Goal: Information Seeking & Learning: Learn about a topic

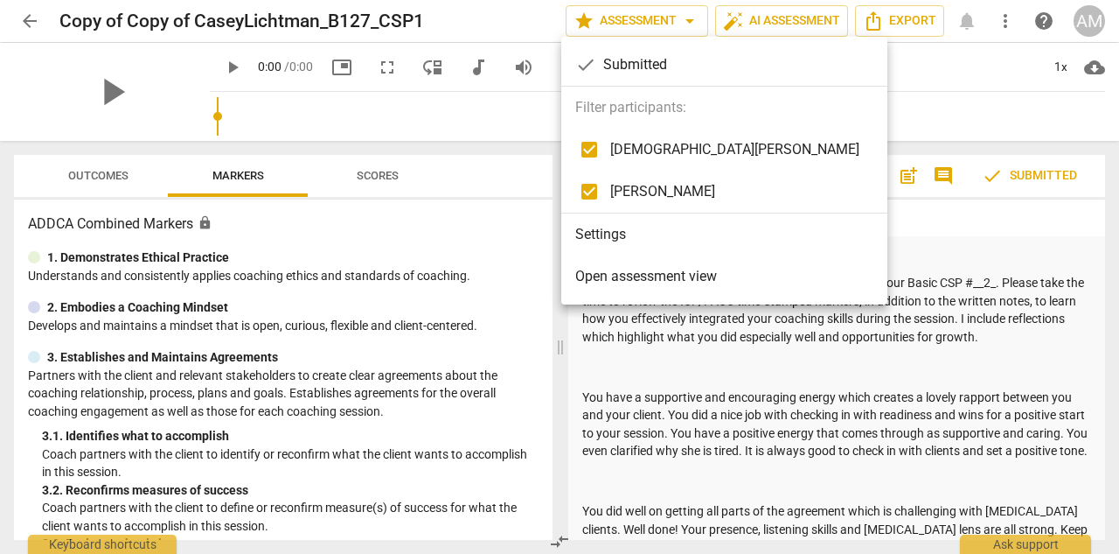
click at [635, 19] on div at bounding box center [559, 277] width 1119 height 554
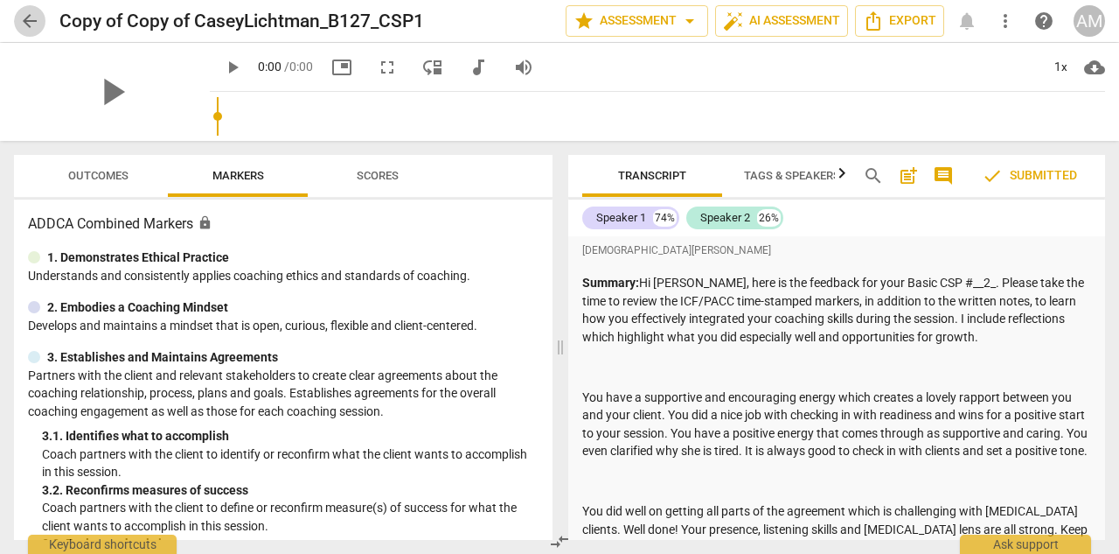
click at [38, 19] on span "arrow_back" at bounding box center [29, 20] width 21 height 21
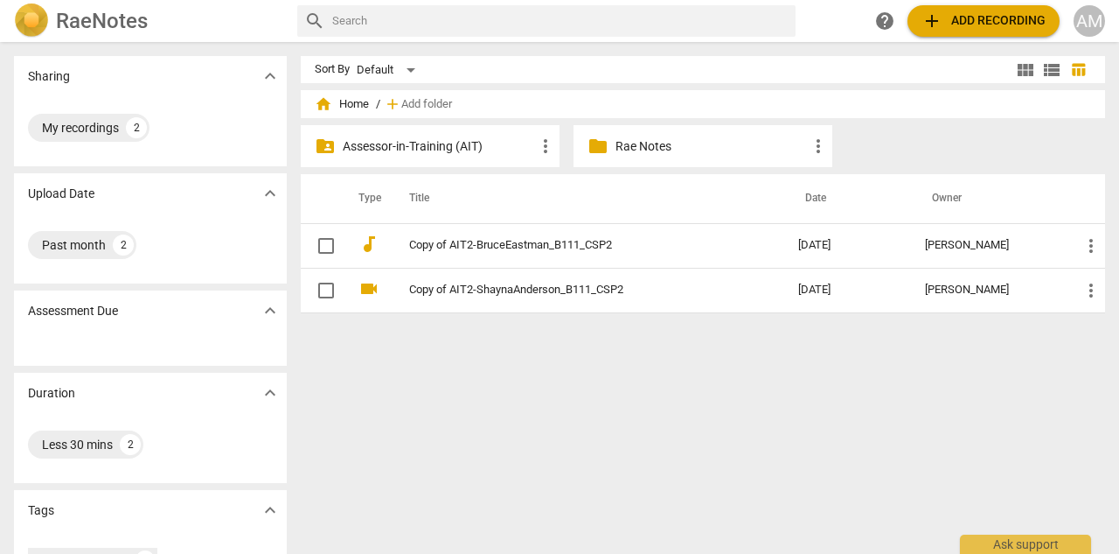
click at [407, 144] on p "Assessor-in-Training (AIT)" at bounding box center [439, 146] width 192 height 18
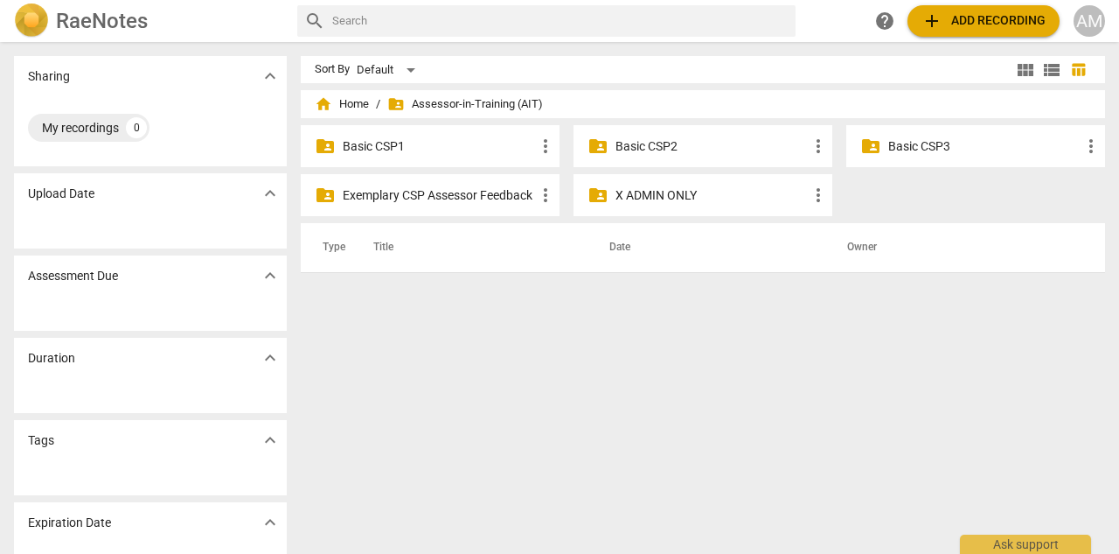
click at [910, 147] on p "Basic CSP3" at bounding box center [984, 146] width 192 height 18
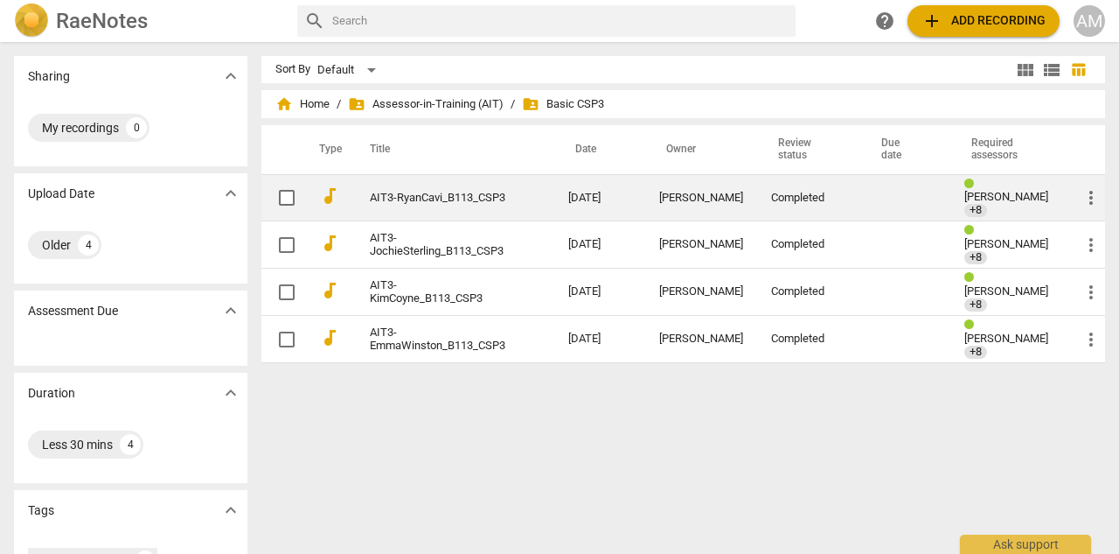
click at [446, 200] on link "AIT3-RyanCavi_B113_CSP3" at bounding box center [438, 198] width 136 height 13
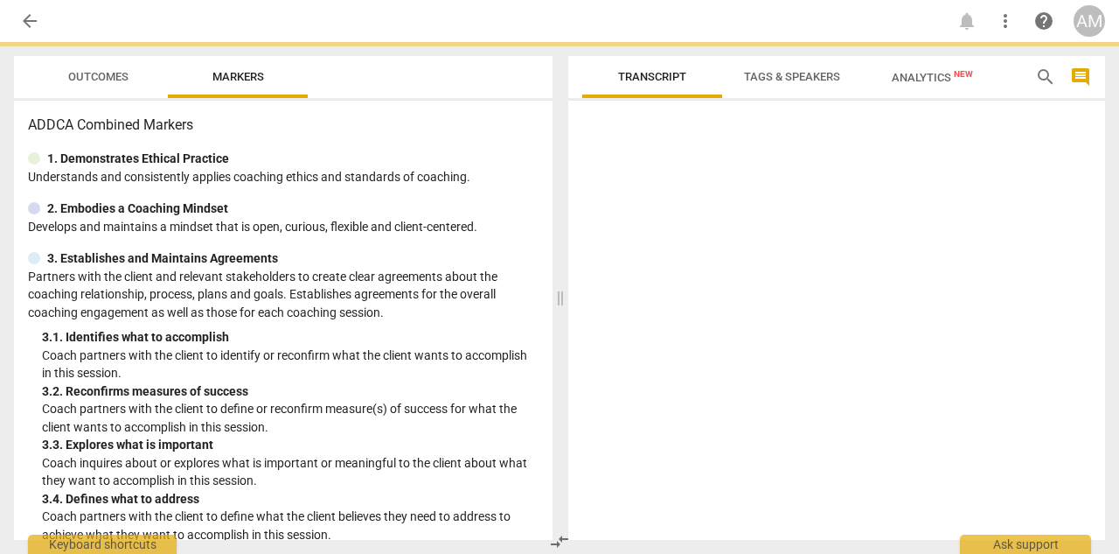
click at [446, 200] on div "2. Embodies a Coaching Mindset" at bounding box center [283, 208] width 511 height 18
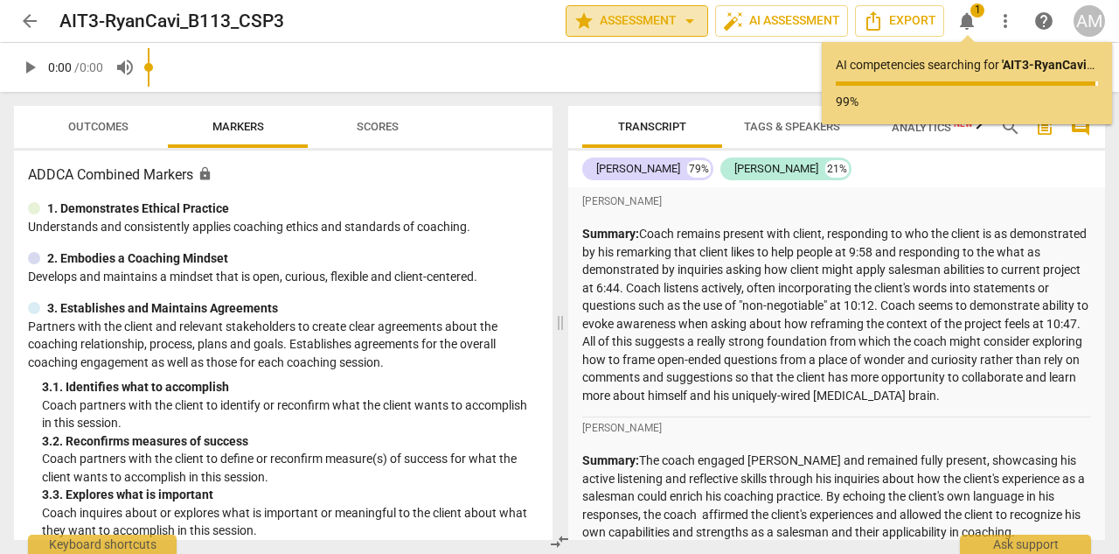
click at [694, 24] on span "arrow_drop_down" at bounding box center [689, 20] width 21 height 21
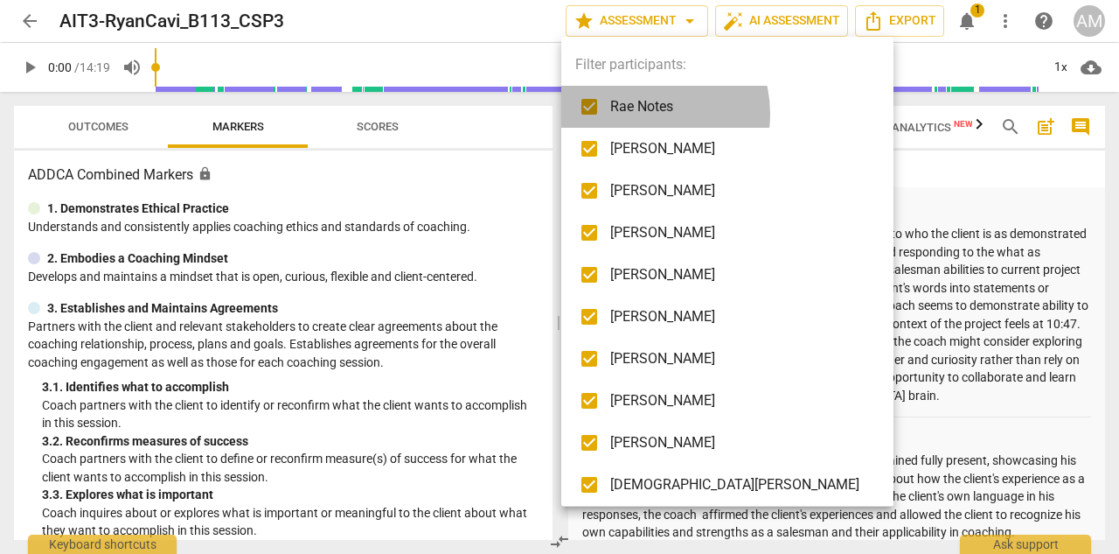
click at [644, 114] on span "Rae Notes" at bounding box center [740, 106] width 261 height 21
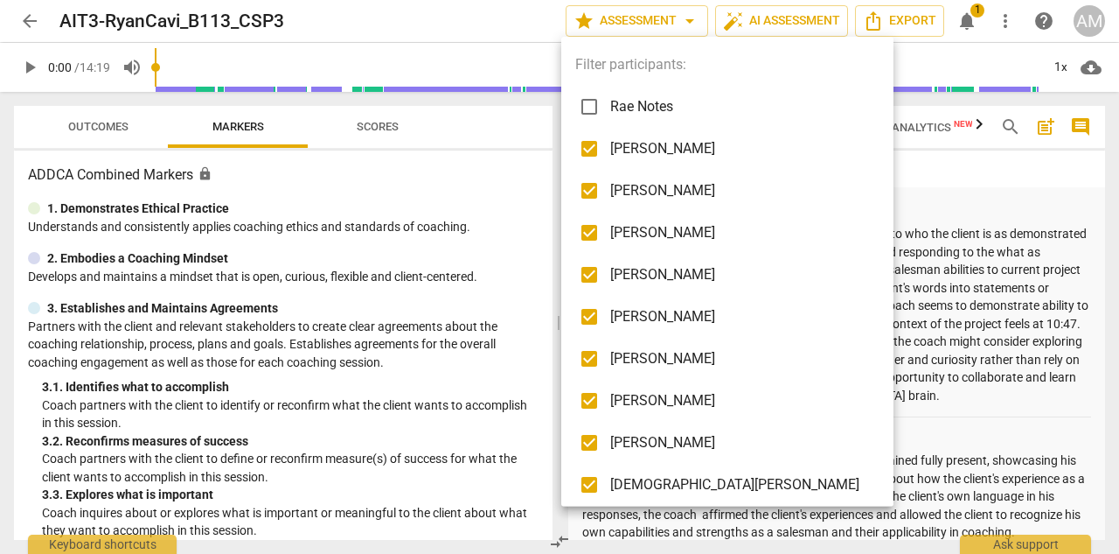
checkbox input "false"
click at [643, 144] on span "[PERSON_NAME]" at bounding box center [740, 148] width 261 height 21
checkbox input "false"
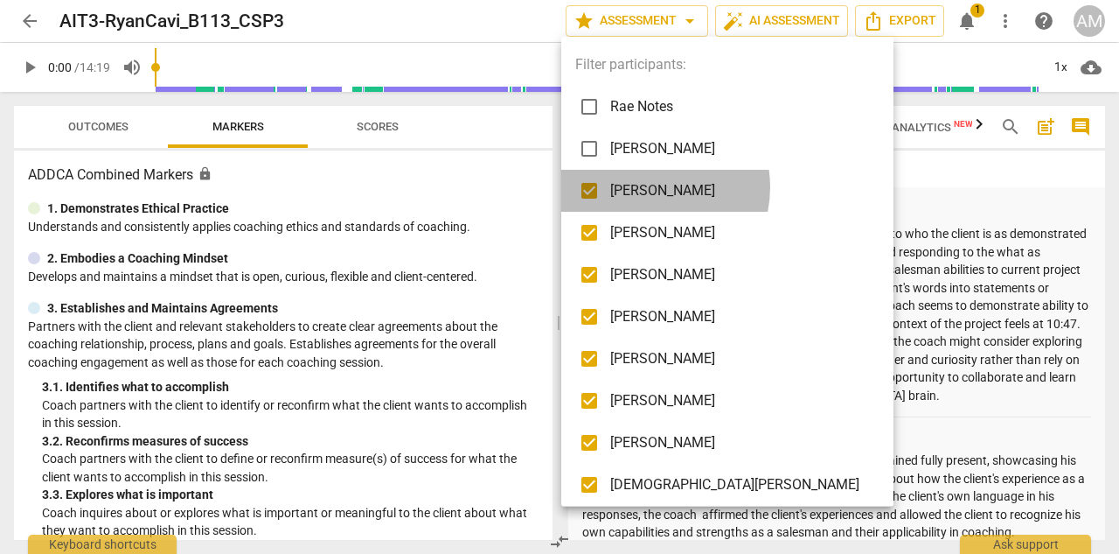
click at [646, 187] on span "[PERSON_NAME]" at bounding box center [740, 190] width 261 height 21
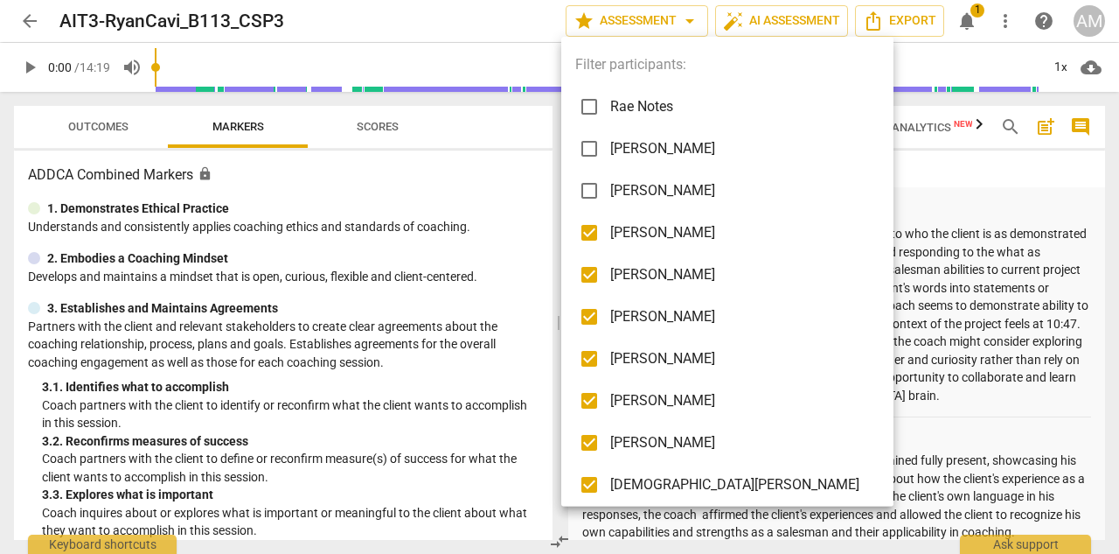
checkbox input "false"
click at [648, 273] on span "[PERSON_NAME]" at bounding box center [740, 274] width 261 height 21
checkbox input "false"
click at [648, 315] on span "[PERSON_NAME]" at bounding box center [740, 316] width 261 height 21
checkbox input "false"
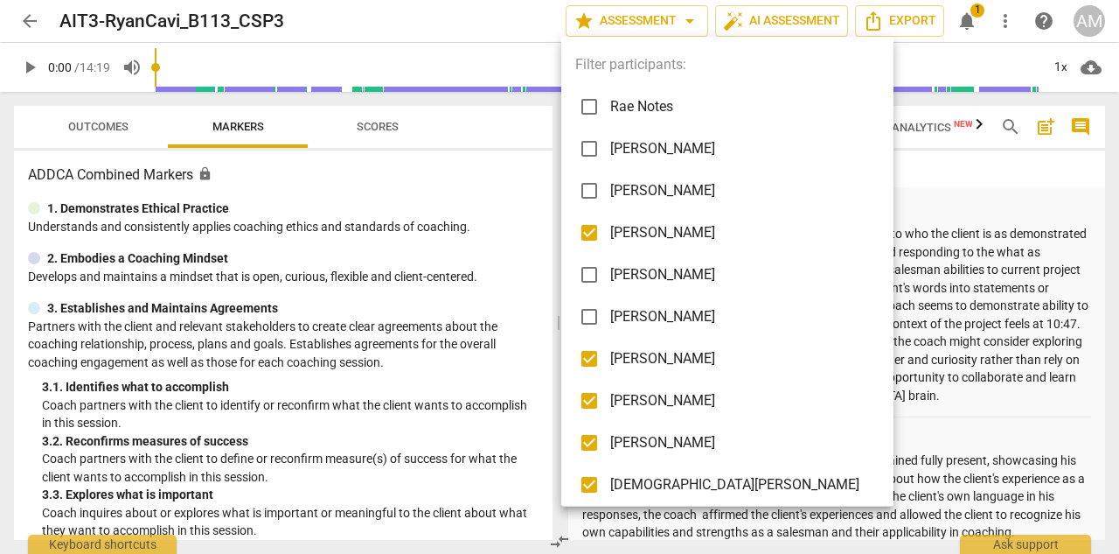
click at [645, 354] on span "[PERSON_NAME]" at bounding box center [740, 358] width 261 height 21
checkbox input "false"
click at [634, 404] on span "[PERSON_NAME]" at bounding box center [740, 400] width 261 height 21
checkbox input "false"
click at [647, 440] on span "[PERSON_NAME]" at bounding box center [740, 442] width 261 height 21
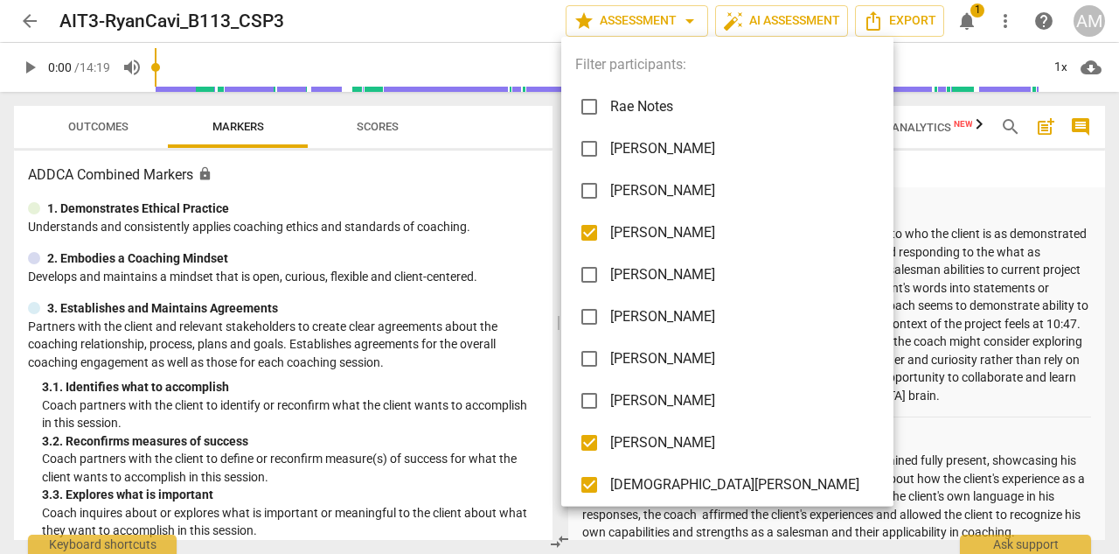
checkbox input "false"
click at [665, 477] on span "[DEMOGRAPHIC_DATA][PERSON_NAME]" at bounding box center [740, 484] width 261 height 21
checkbox input "false"
click at [823, 417] on div at bounding box center [559, 277] width 1119 height 554
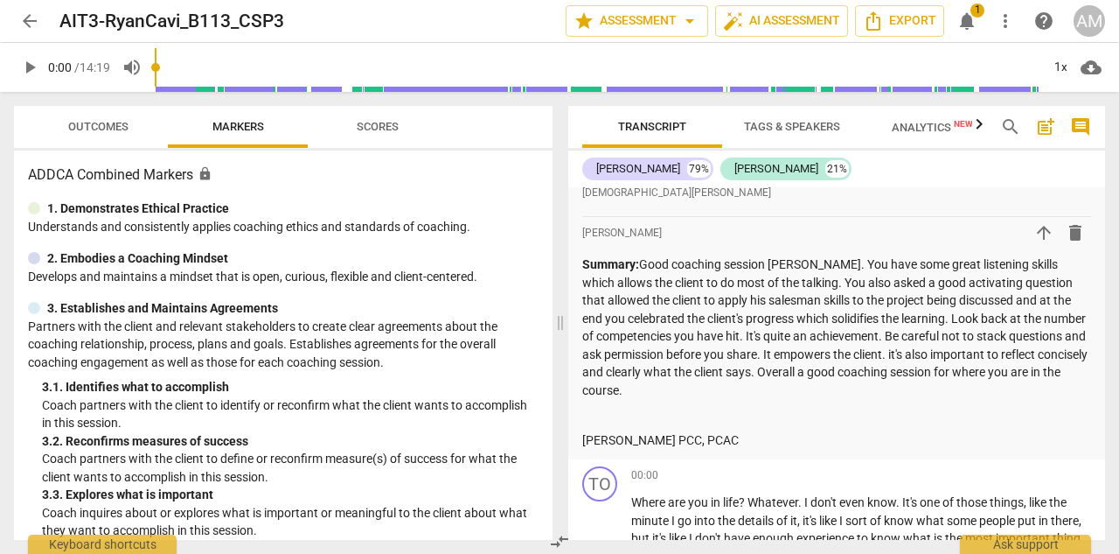
scroll to position [2187, 0]
drag, startPoint x: 798, startPoint y: 416, endPoint x: 580, endPoint y: 249, distance: 275.1
copy div "Summary: Good coaching session [PERSON_NAME]. You have some great listening ski…"
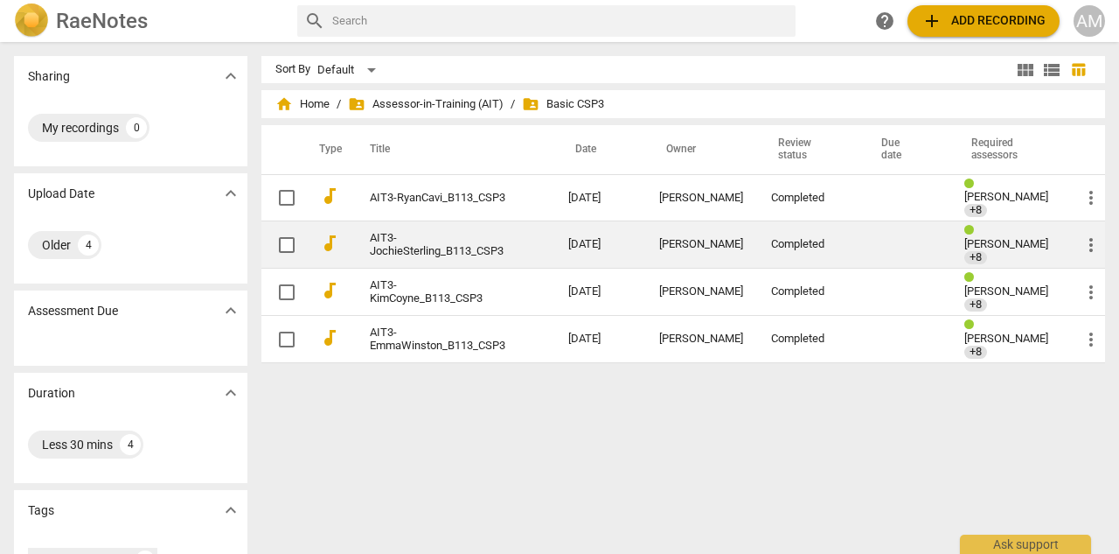
click at [470, 248] on link "AIT3-JochieSterling_B113_CSP3" at bounding box center [438, 245] width 136 height 26
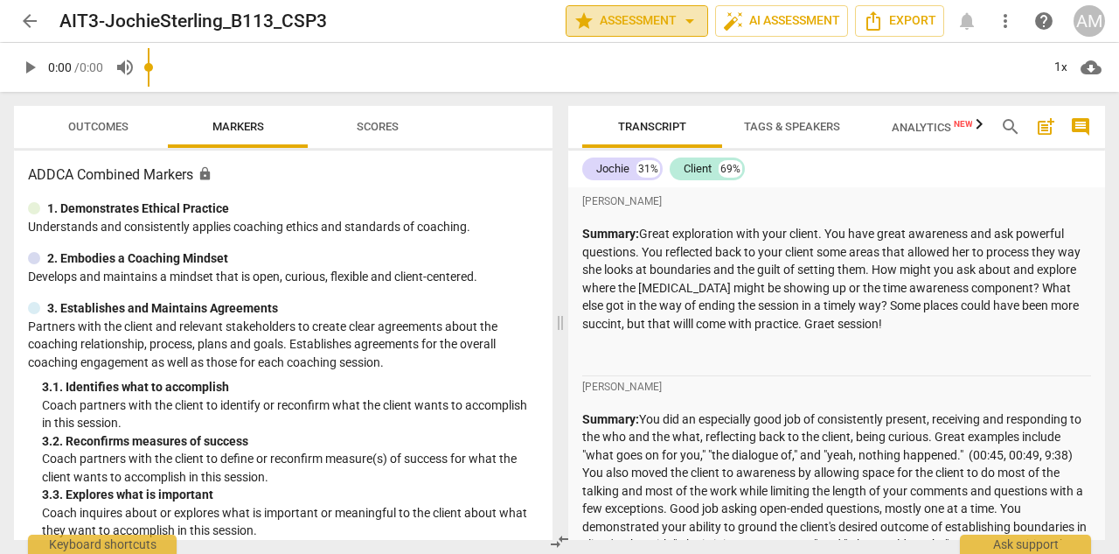
click at [652, 17] on span "star Assessment arrow_drop_down" at bounding box center [637, 20] width 127 height 21
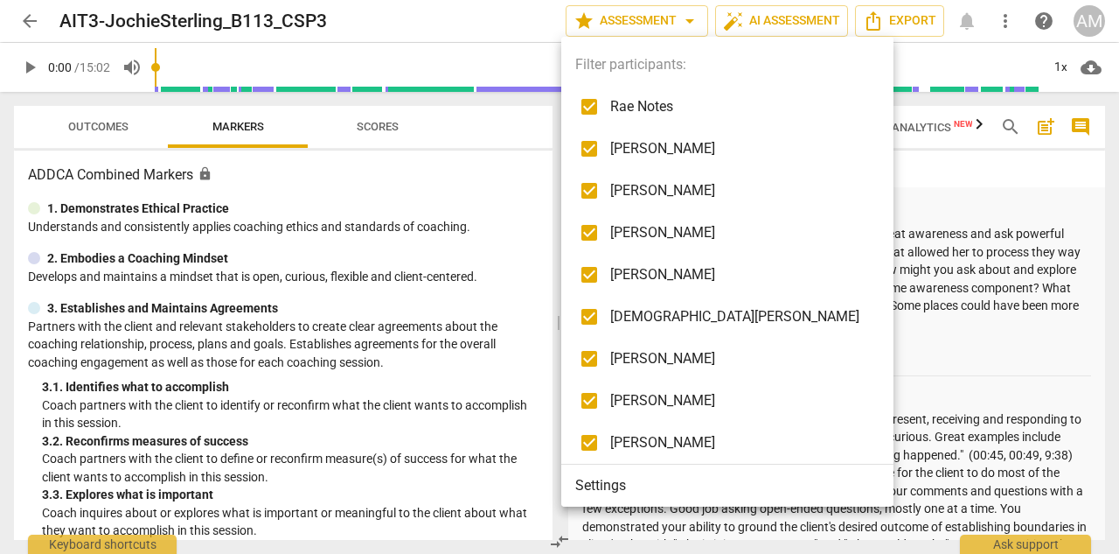
click at [651, 115] on span "Rae Notes" at bounding box center [740, 106] width 261 height 21
checkbox input "false"
click at [650, 155] on span "[PERSON_NAME]" at bounding box center [740, 148] width 261 height 21
checkbox input "false"
click at [650, 207] on li "[PERSON_NAME]" at bounding box center [730, 191] width 338 height 42
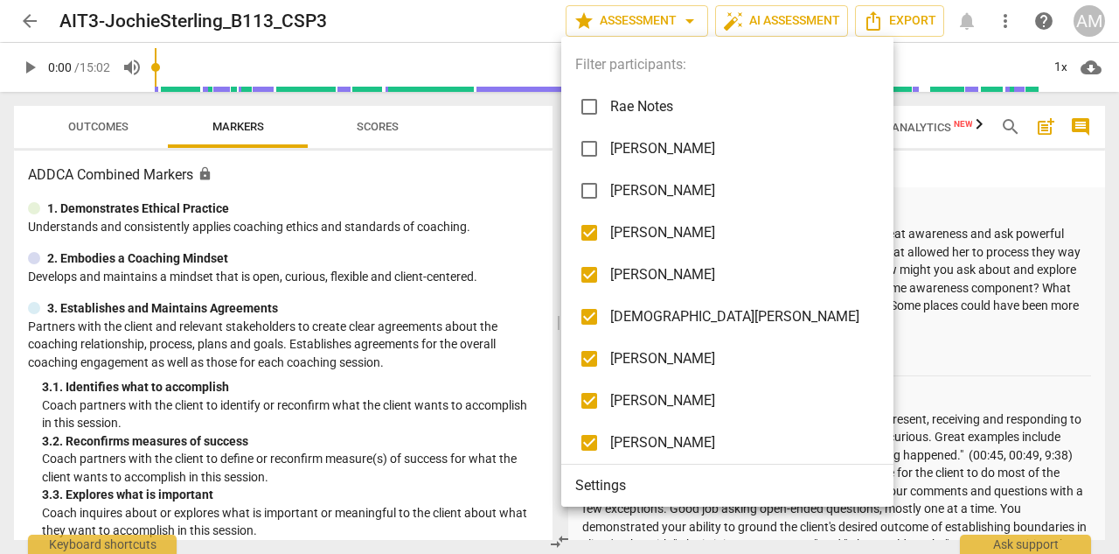
checkbox input "false"
click at [645, 236] on span "[PERSON_NAME]" at bounding box center [740, 232] width 261 height 21
checkbox input "false"
click at [641, 282] on span "[PERSON_NAME]" at bounding box center [740, 274] width 261 height 21
checkbox input "false"
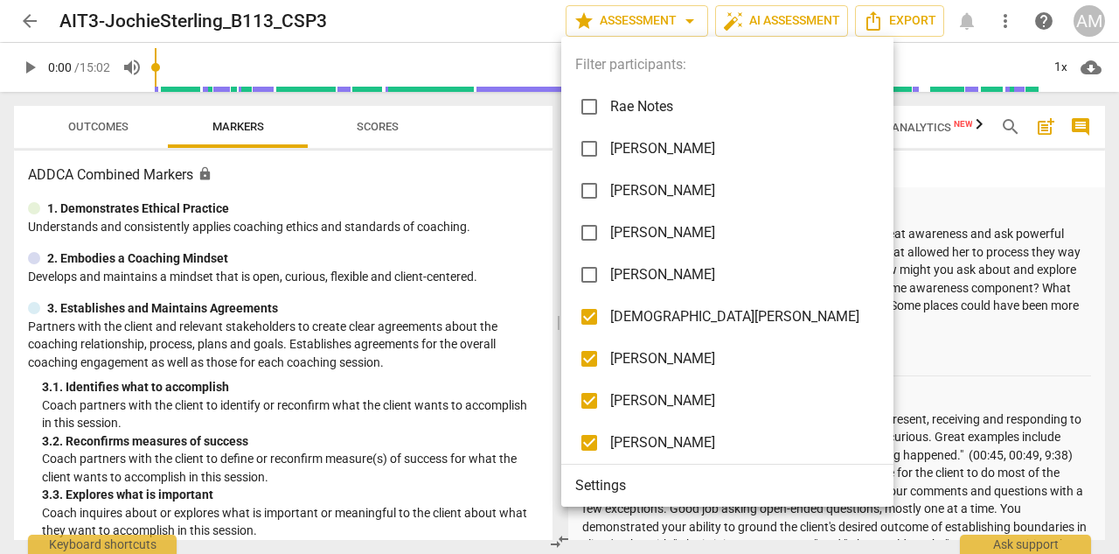
click at [637, 320] on span "[DEMOGRAPHIC_DATA][PERSON_NAME]" at bounding box center [740, 316] width 261 height 21
checkbox input "false"
click at [642, 366] on span "[PERSON_NAME]" at bounding box center [740, 358] width 261 height 21
checkbox input "false"
click at [639, 387] on li "[PERSON_NAME]" at bounding box center [730, 401] width 338 height 42
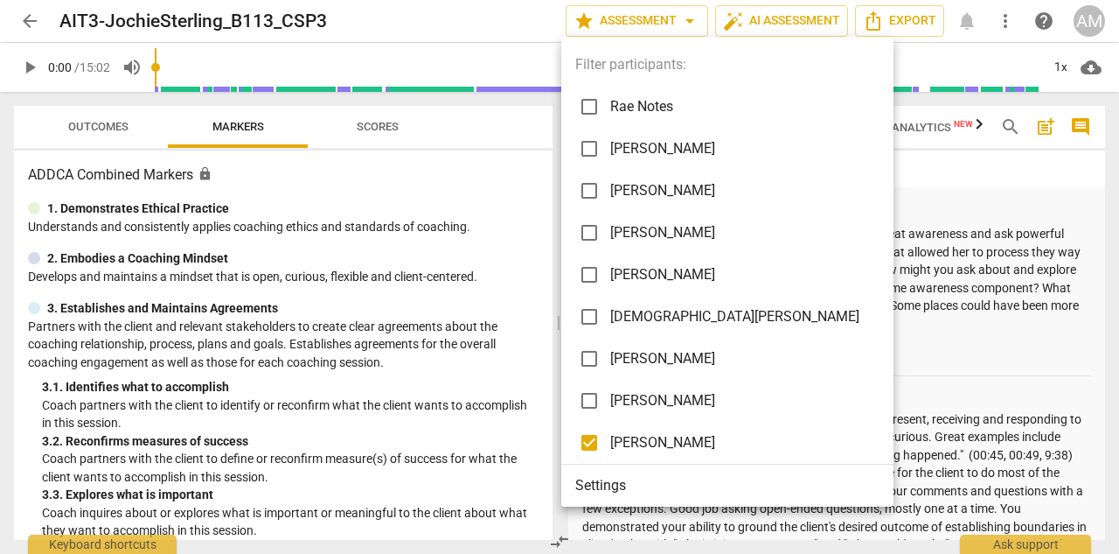
checkbox input "false"
click at [803, 374] on div at bounding box center [559, 277] width 1119 height 554
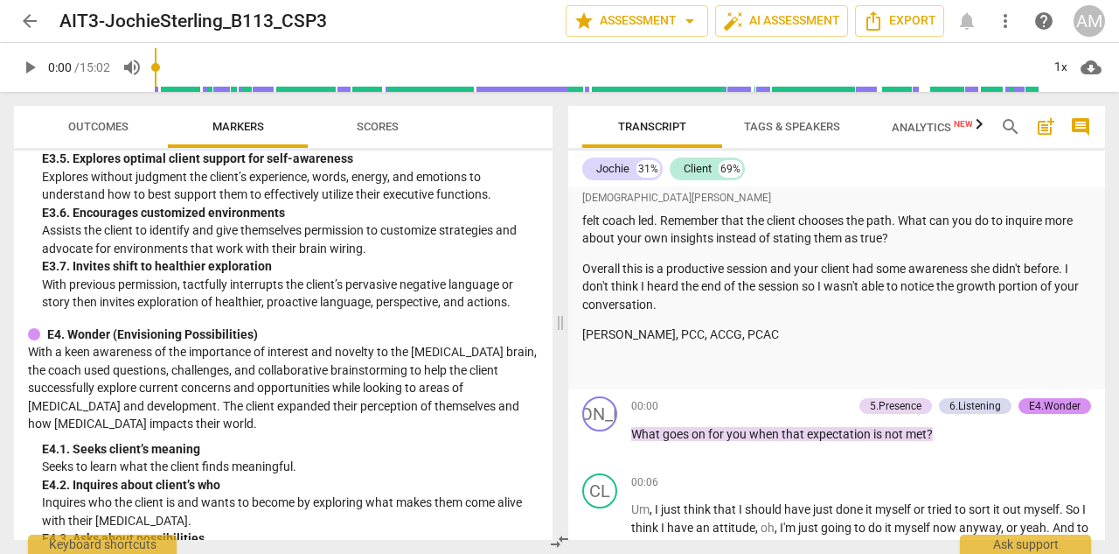
scroll to position [4170, 0]
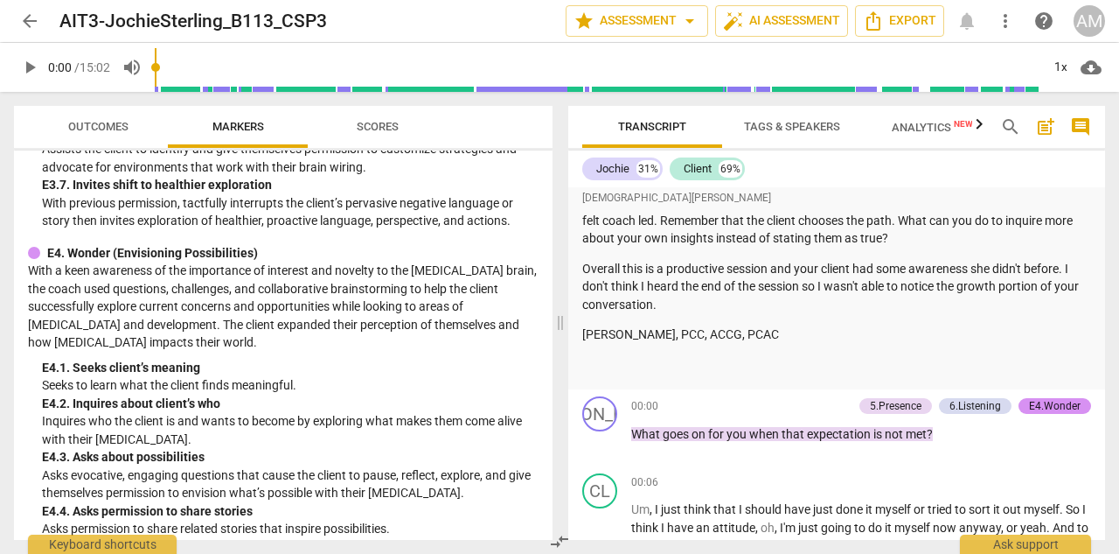
click at [118, 129] on span "Outcomes" at bounding box center [98, 126] width 60 height 13
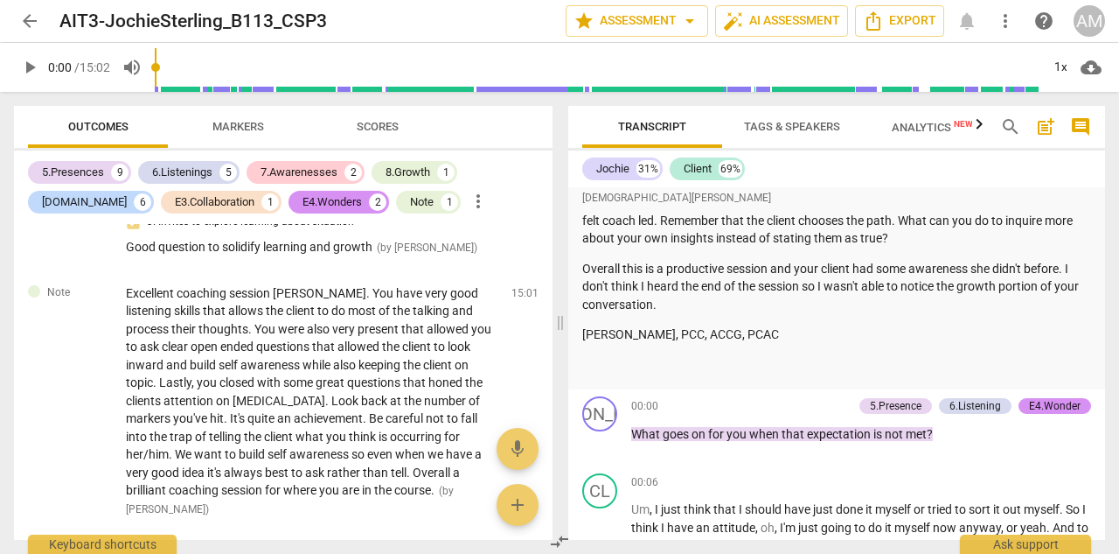
scroll to position [3700, 0]
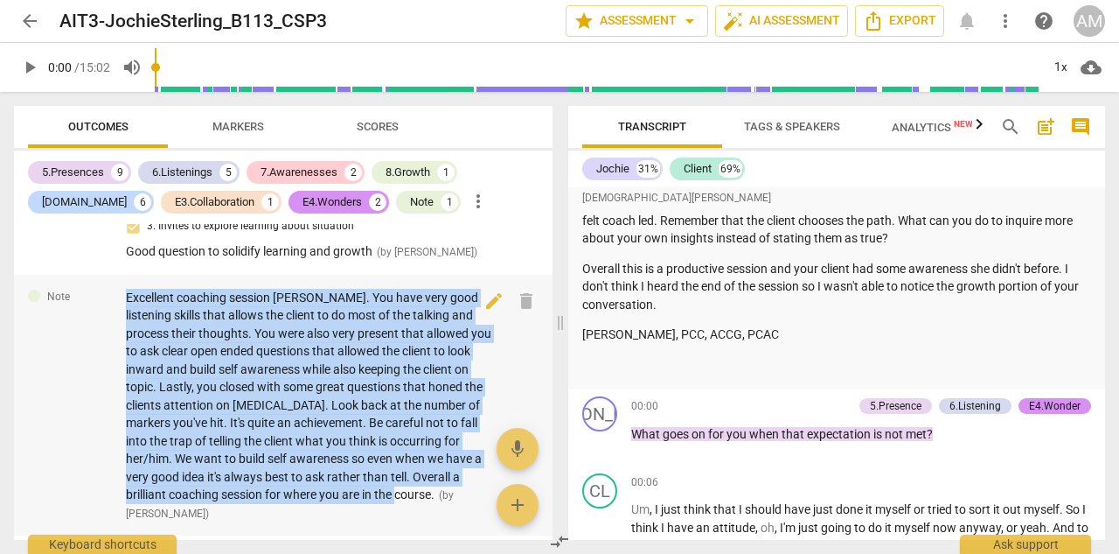
drag, startPoint x: 126, startPoint y: 255, endPoint x: 393, endPoint y: 448, distance: 328.8
click at [393, 448] on span "Excellent coaching session [PERSON_NAME]. You have very good listening skills t…" at bounding box center [309, 396] width 366 height 212
copy span "Excellent coaching session [PERSON_NAME]. You have very good listening skills t…"
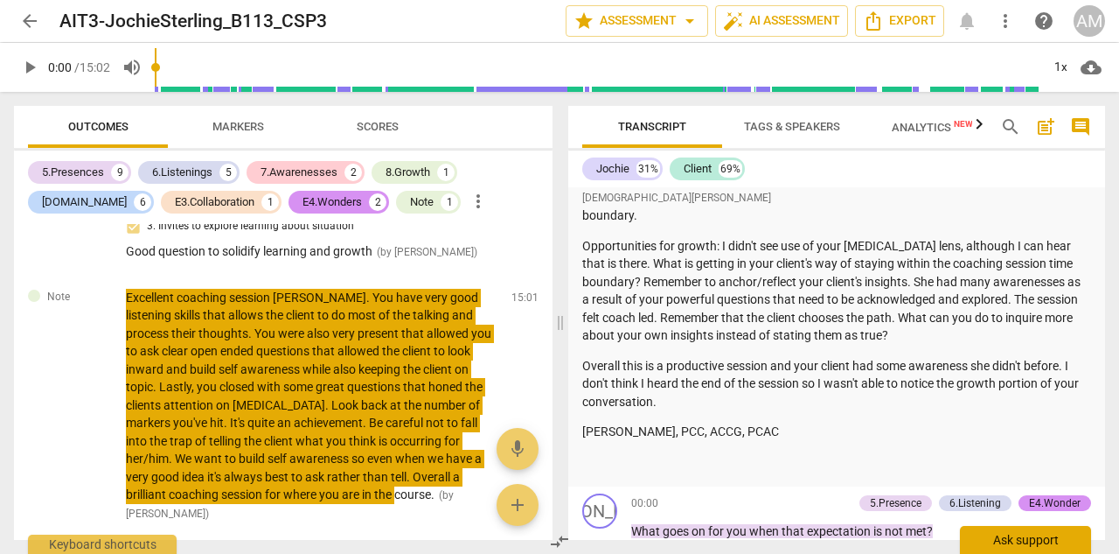
scroll to position [2513, 0]
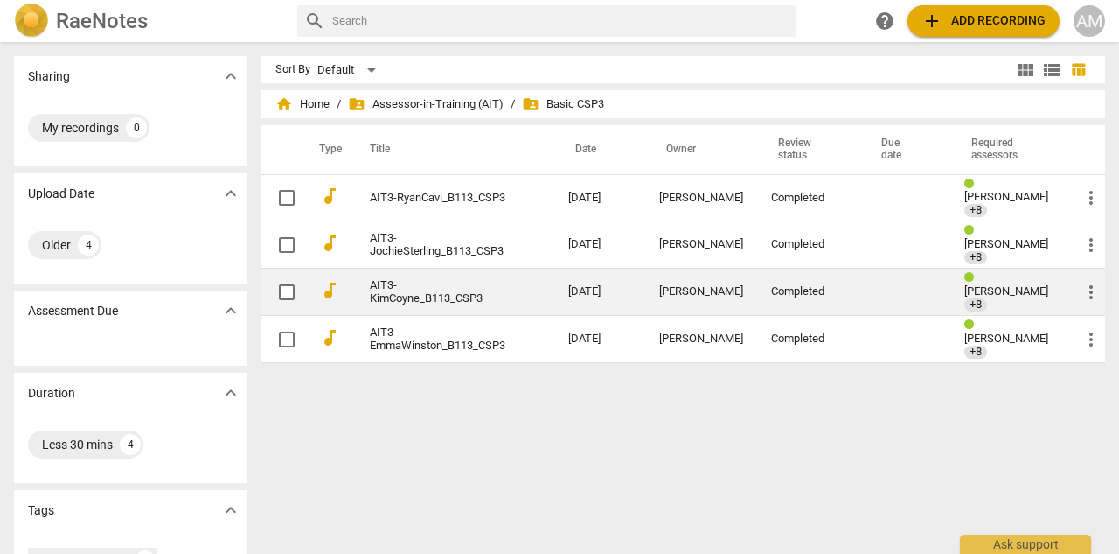
click at [435, 290] on link "AIT3-KimCoyne_B113_CSP3" at bounding box center [438, 292] width 136 height 26
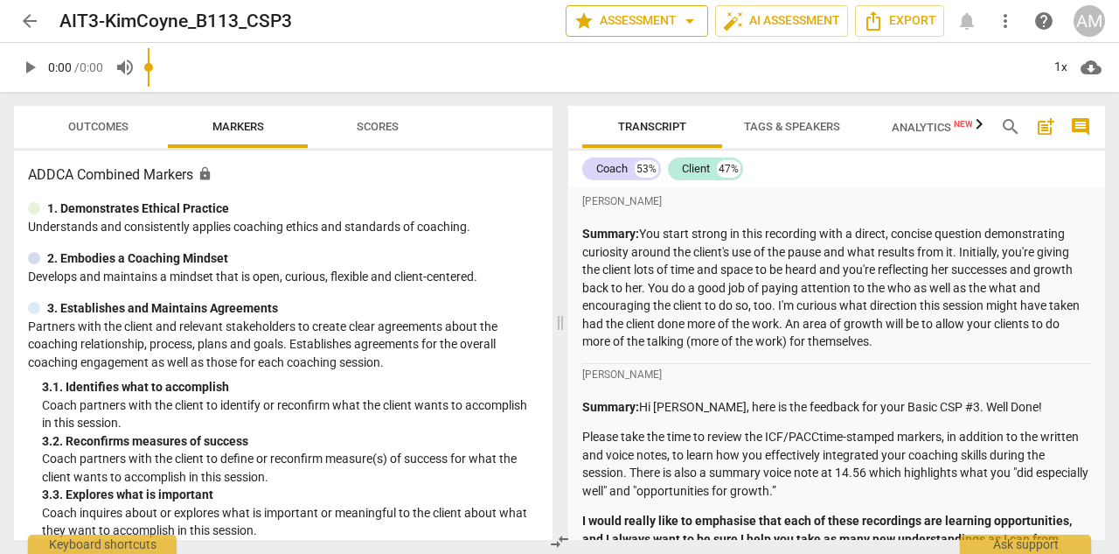
click at [693, 17] on span "arrow_drop_down" at bounding box center [689, 20] width 21 height 21
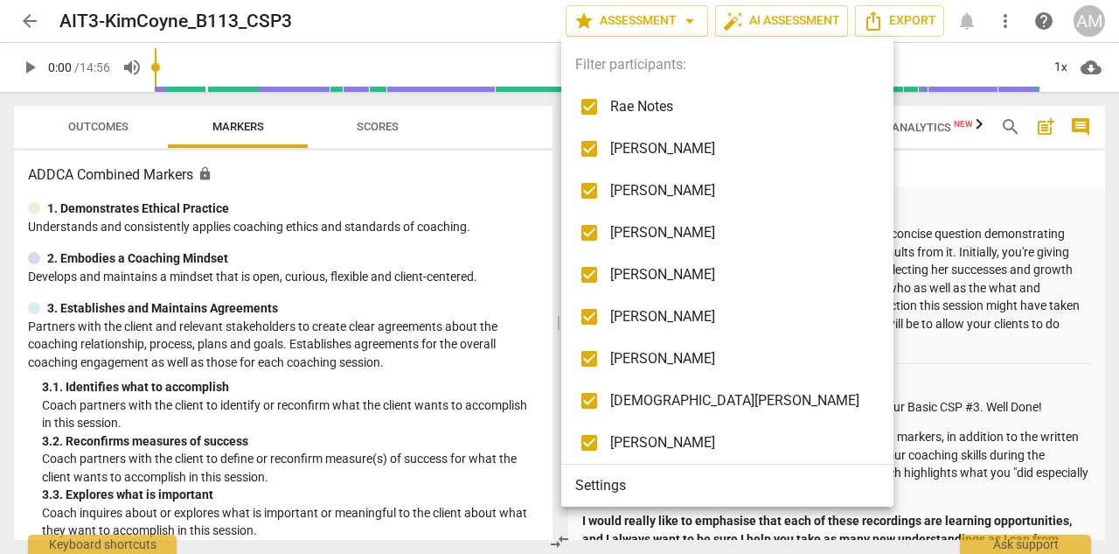
click at [662, 100] on span "Rae Notes" at bounding box center [740, 106] width 261 height 21
checkbox input "false"
click at [666, 195] on span "[PERSON_NAME]" at bounding box center [740, 190] width 261 height 21
checkbox input "false"
click at [666, 240] on span "[PERSON_NAME]" at bounding box center [740, 232] width 261 height 21
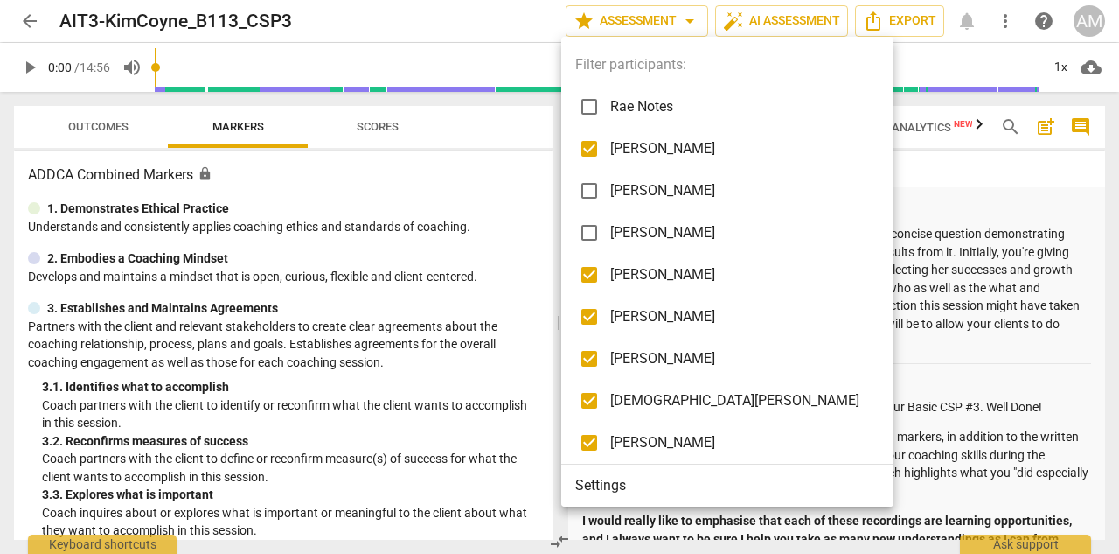
checkbox input "false"
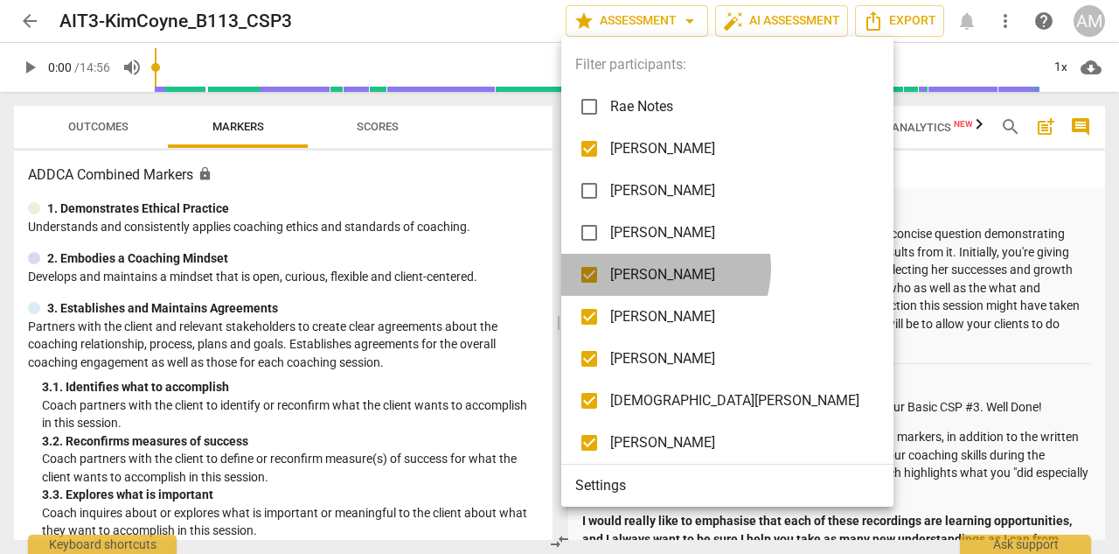
click at [659, 268] on span "[PERSON_NAME]" at bounding box center [740, 274] width 261 height 21
checkbox input "false"
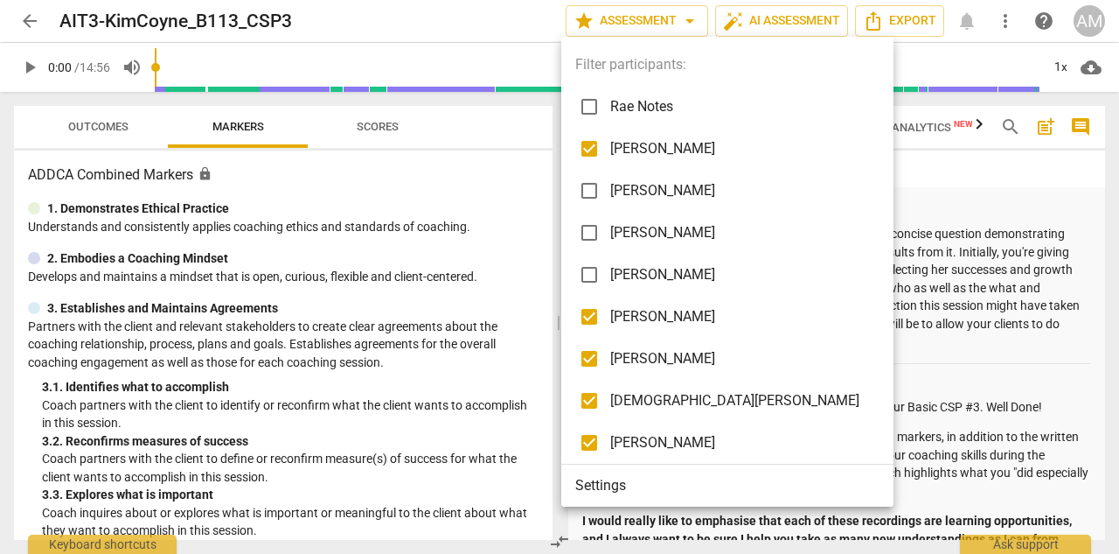
click at [650, 315] on span "[PERSON_NAME]" at bounding box center [740, 316] width 261 height 21
checkbox input "false"
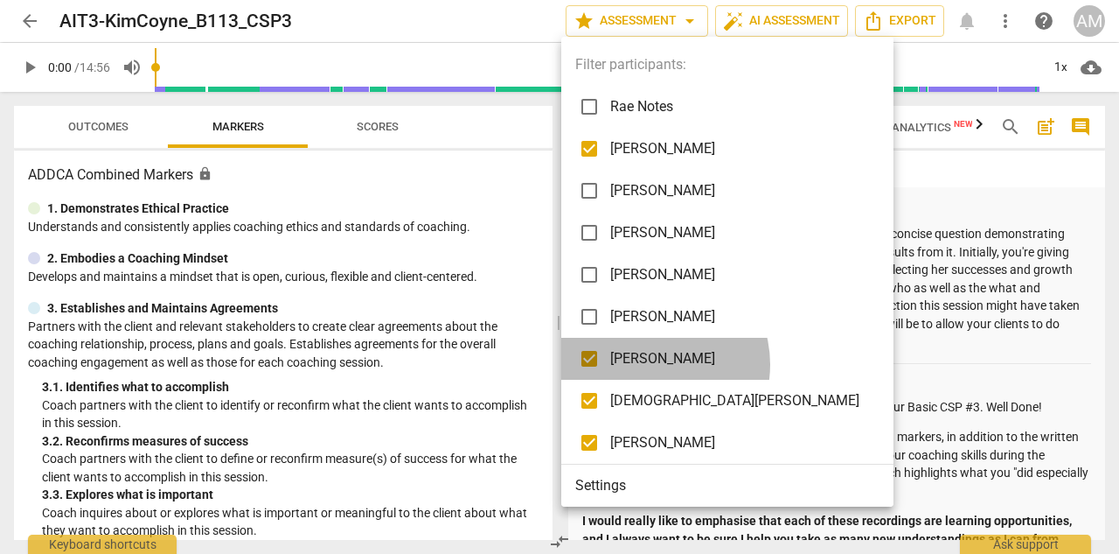
click at [650, 364] on span "[PERSON_NAME]" at bounding box center [740, 358] width 261 height 21
checkbox input "false"
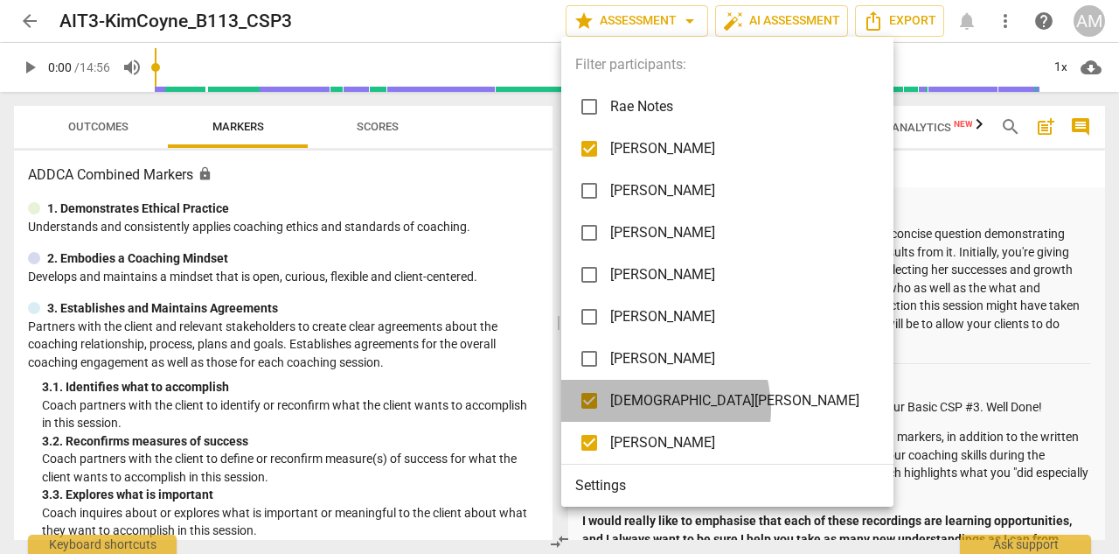
click at [648, 408] on span "[DEMOGRAPHIC_DATA][PERSON_NAME]" at bounding box center [740, 400] width 261 height 21
checkbox input "false"
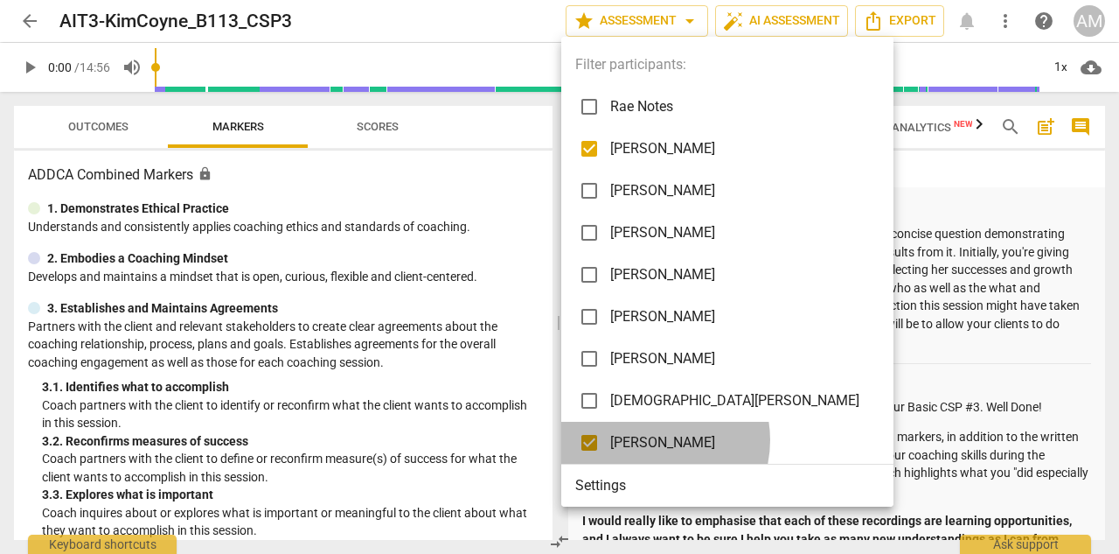
click at [651, 440] on span "[PERSON_NAME]" at bounding box center [740, 442] width 261 height 21
checkbox input "false"
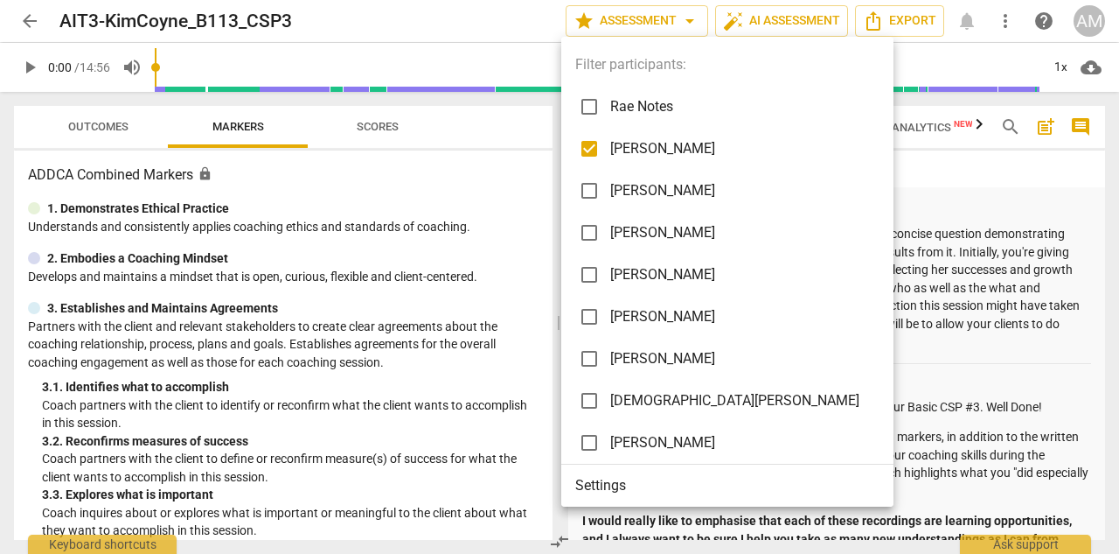
click at [919, 395] on div at bounding box center [559, 277] width 1119 height 554
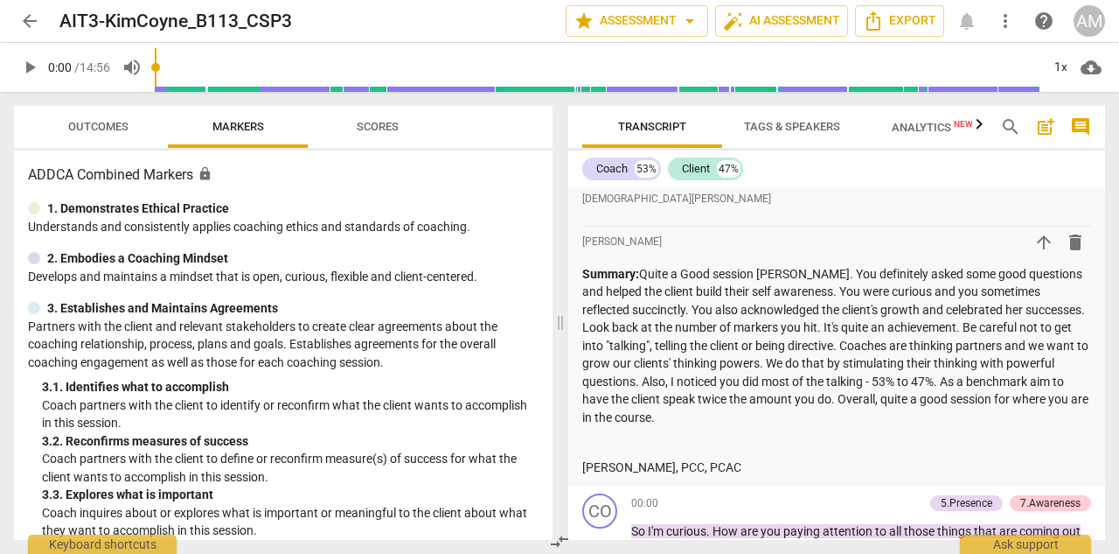
scroll to position [2349, 0]
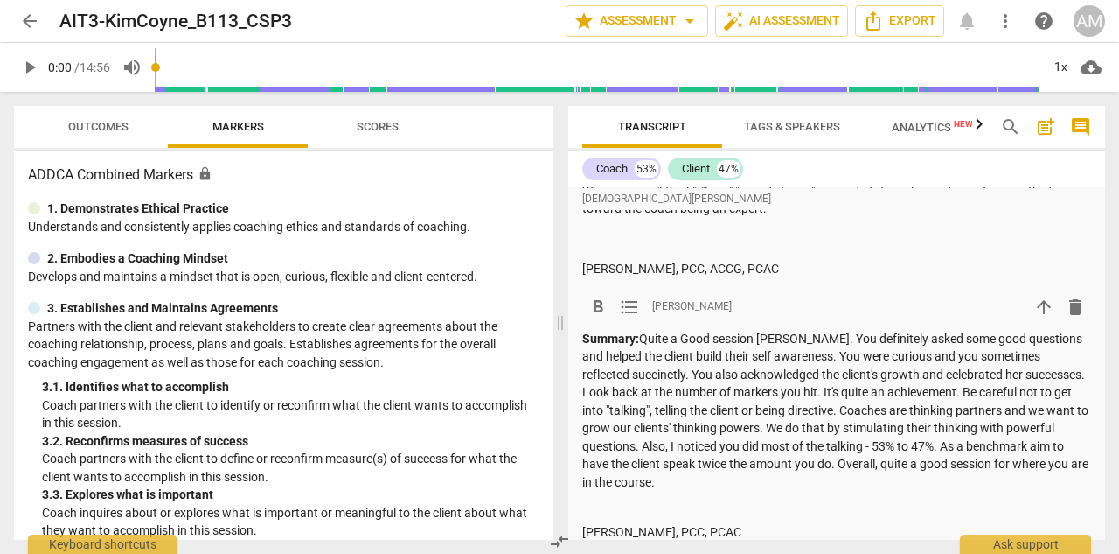
drag, startPoint x: 771, startPoint y: 503, endPoint x: 581, endPoint y: 315, distance: 267.7
copy div "Summary: Quite a Good session [PERSON_NAME]. You definitely asked some good que…"
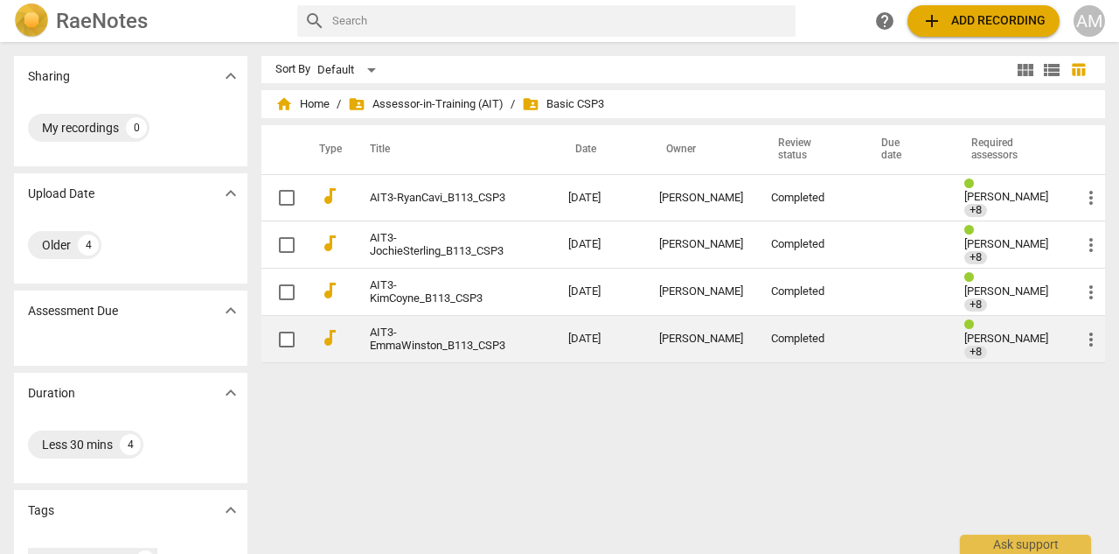
click at [428, 331] on link "AIT3-EmmaWinston_B113_CSP3" at bounding box center [438, 339] width 136 height 26
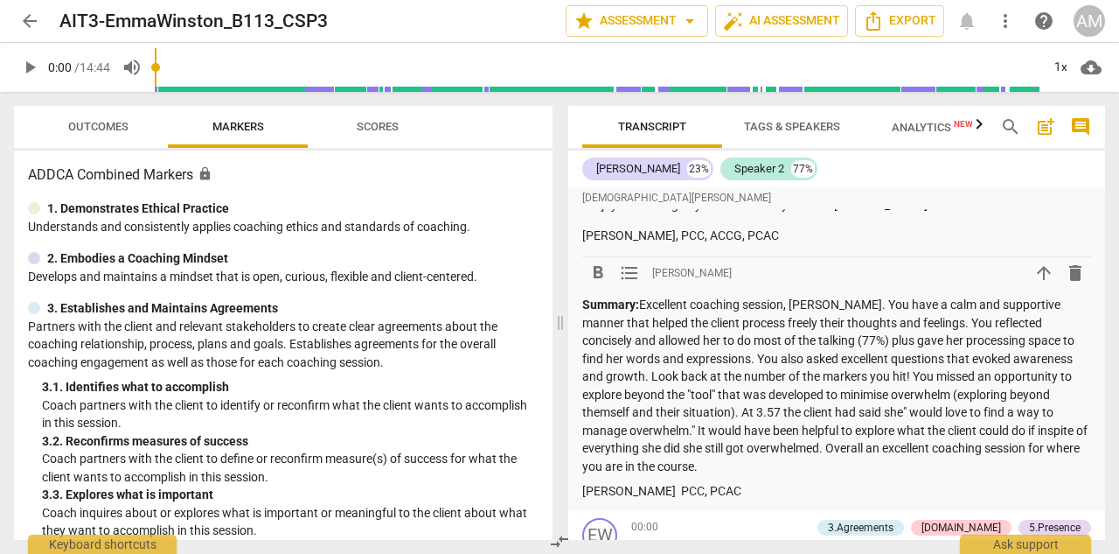
scroll to position [2716, 0]
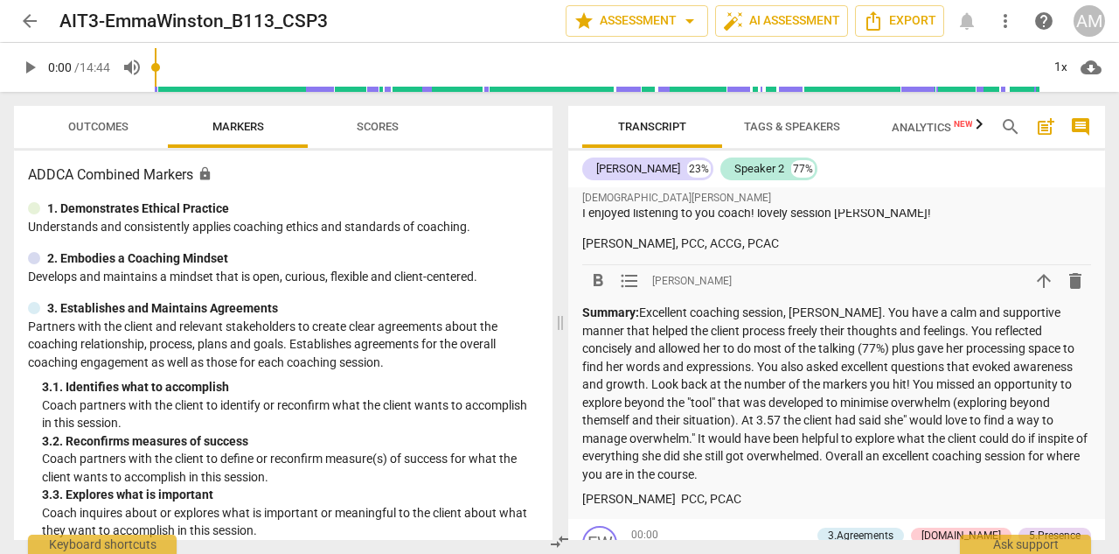
drag, startPoint x: 768, startPoint y: 359, endPoint x: 572, endPoint y: 275, distance: 212.8
copy div "Summary: Excellent coaching session, [PERSON_NAME]. You have a calm and support…"
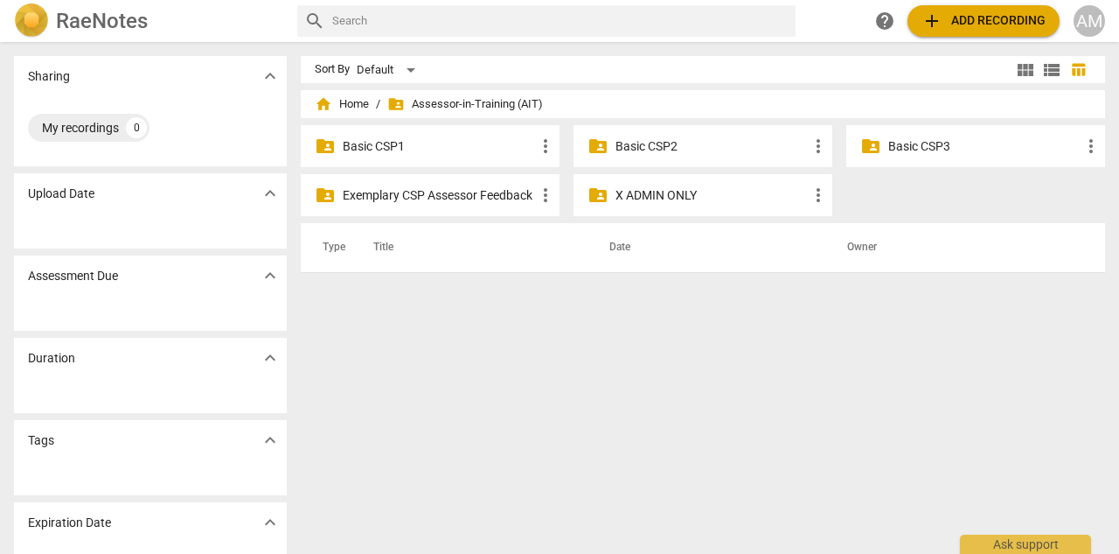
click at [665, 143] on p "Basic CSP2" at bounding box center [712, 146] width 192 height 18
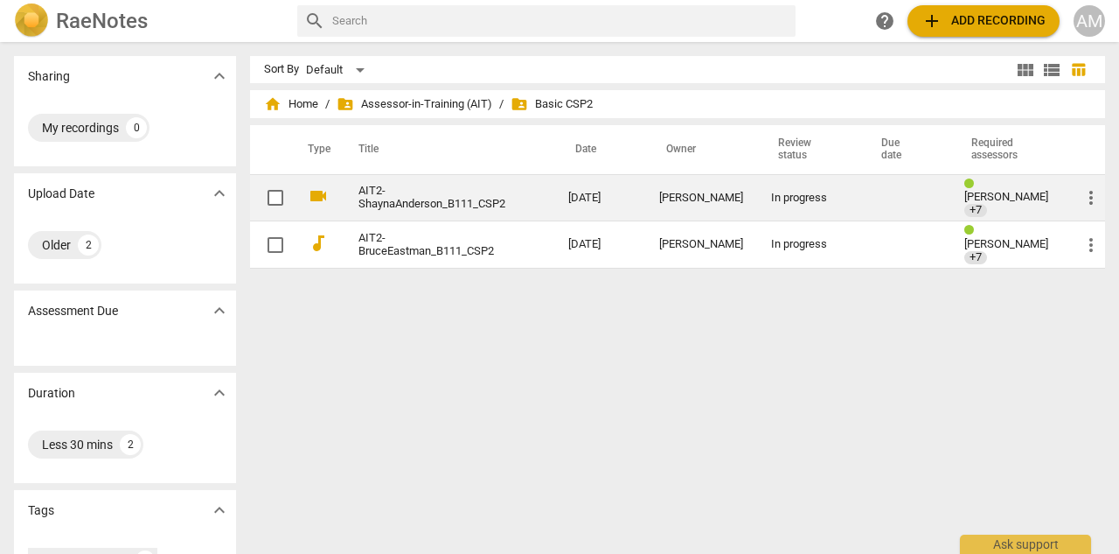
click at [437, 206] on link "AIT2-ShaynaAnderson_B111_CSP2" at bounding box center [432, 198] width 147 height 26
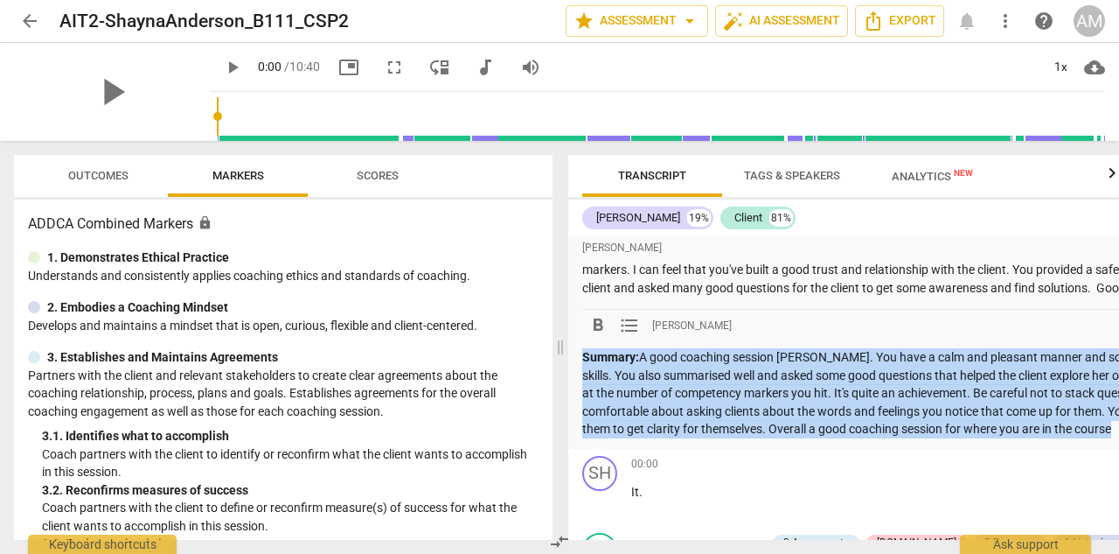
drag, startPoint x: 582, startPoint y: 307, endPoint x: 1118, endPoint y: 392, distance: 541.8
copy p "Summary: A good coaching session [PERSON_NAME]. You have a calm and pleasant ma…"
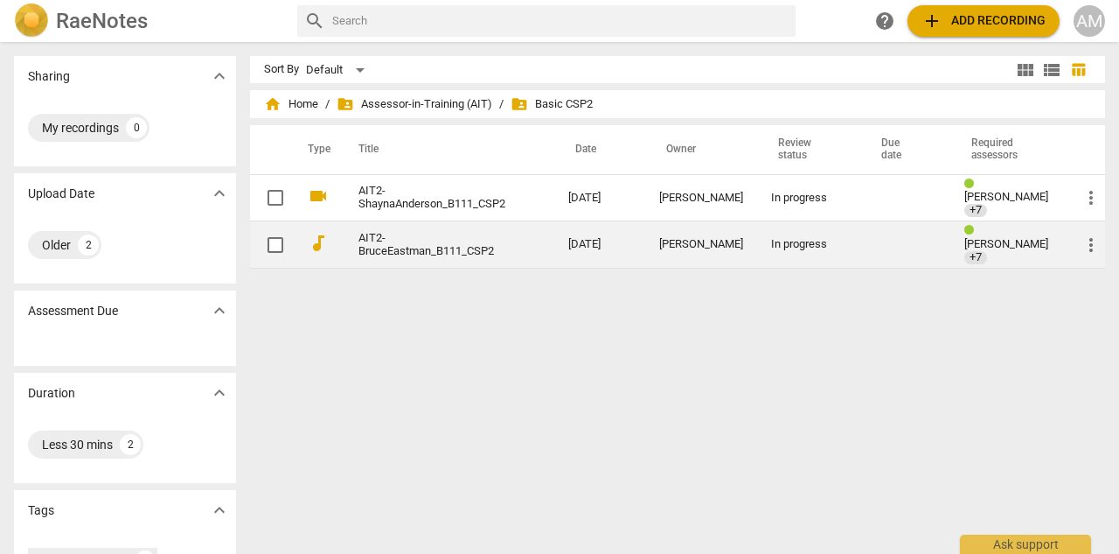
click at [452, 240] on link "AIT2-BruceEastman_B111_CSP2" at bounding box center [432, 245] width 147 height 26
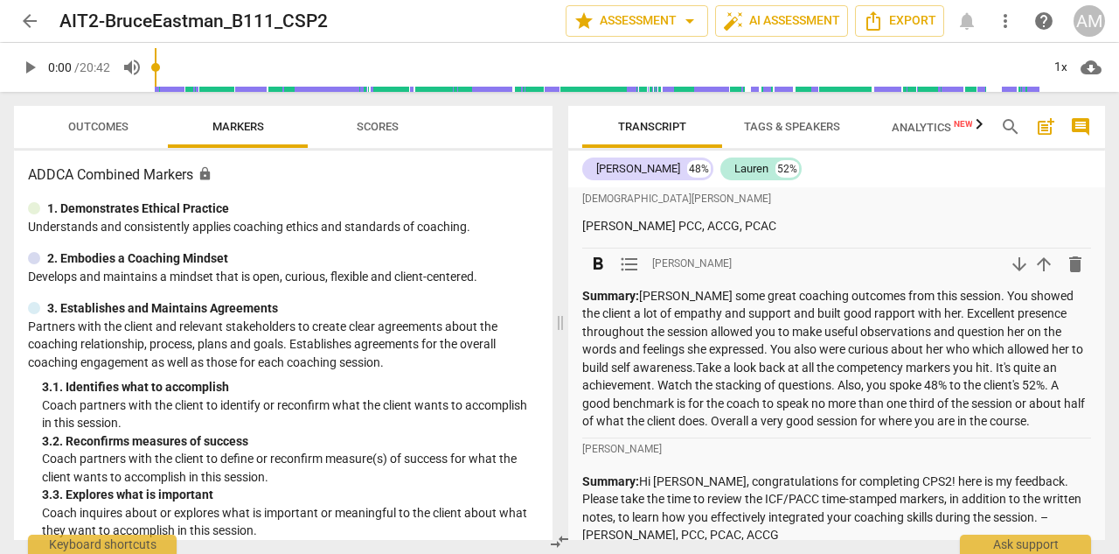
scroll to position [2282, 0]
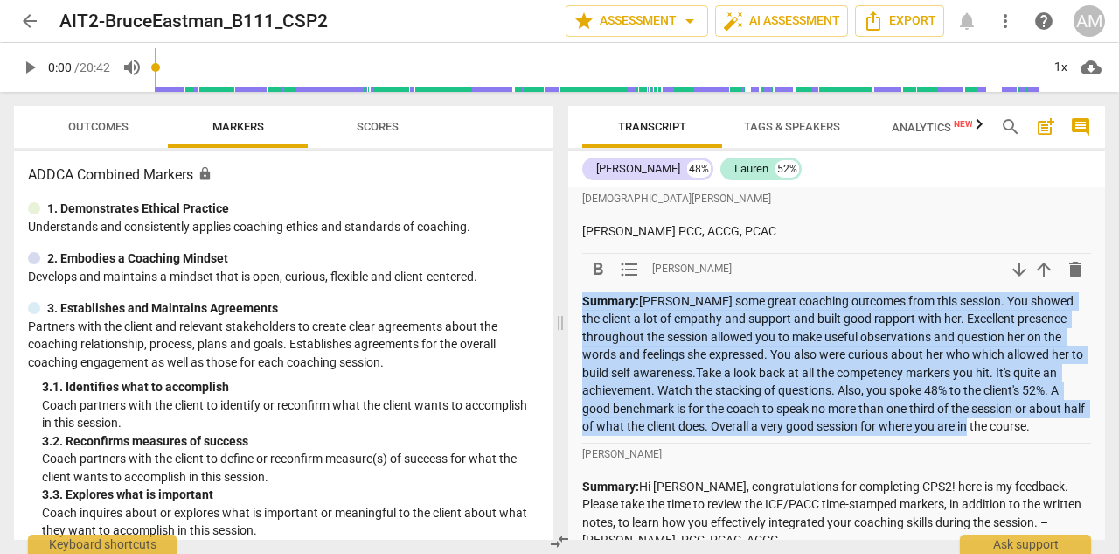
drag, startPoint x: 582, startPoint y: 259, endPoint x: 1024, endPoint y: 386, distance: 459.4
click at [1026, 386] on p "Summary: [PERSON_NAME] some great coaching outcomes from this session. You show…" at bounding box center [836, 363] width 509 height 143
copy p "Summary: [PERSON_NAME] some great coaching outcomes from this session. You show…"
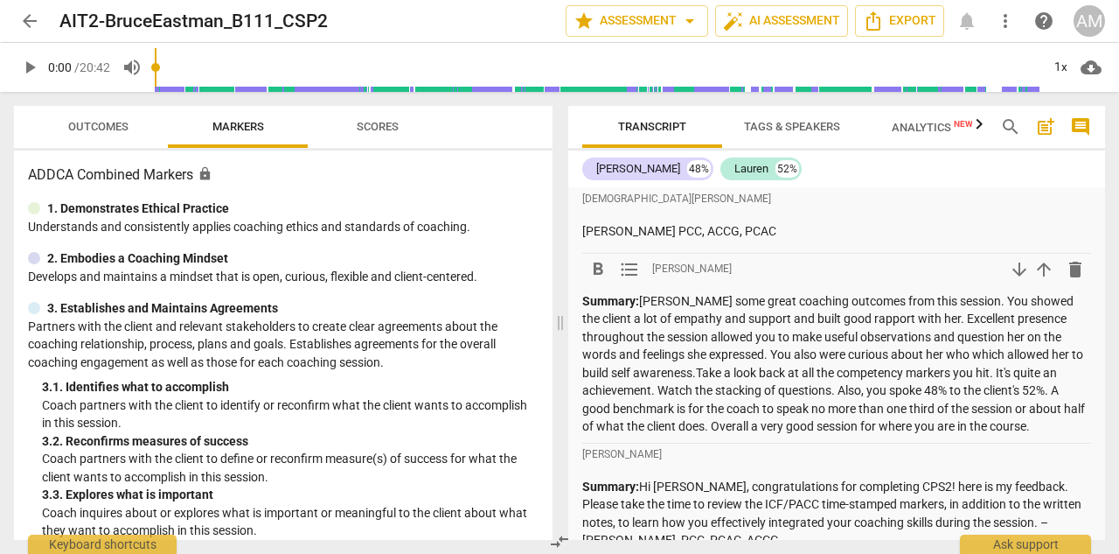
click at [823, 254] on div "format_bold format_list_bulleted [PERSON_NAME] arrow_downward arrow_upward dele…" at bounding box center [836, 269] width 509 height 31
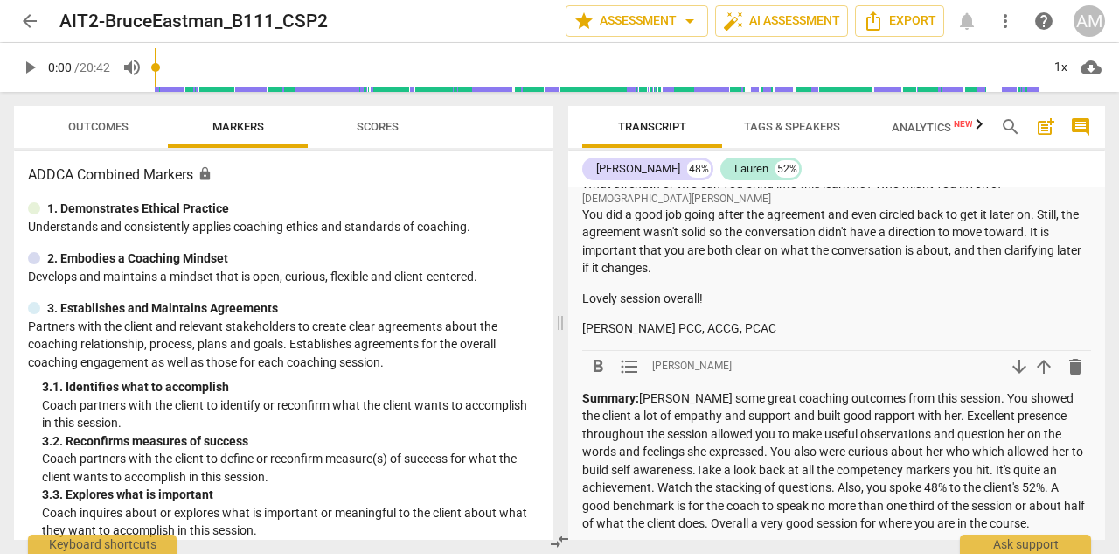
scroll to position [2121, 0]
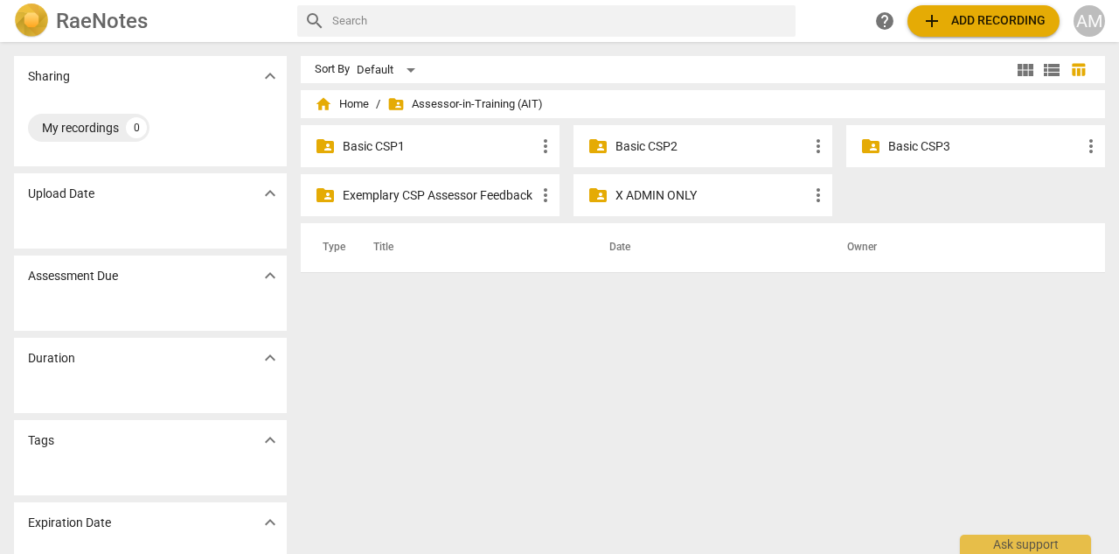
click at [386, 146] on p "Basic CSP1" at bounding box center [439, 146] width 192 height 18
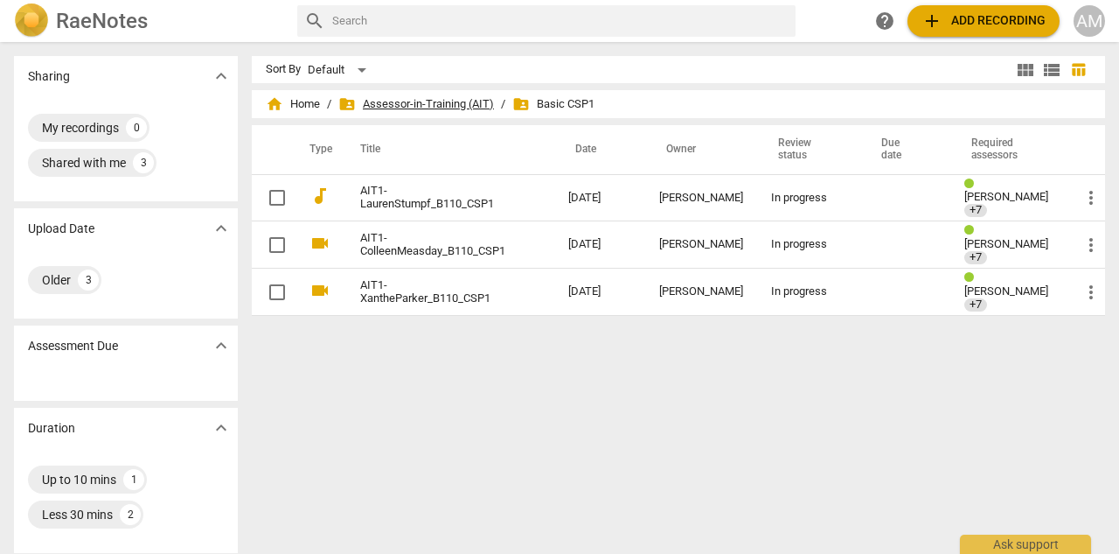
click at [441, 107] on span "folder_shared Assessor-in-Training (AIT)" at bounding box center [416, 103] width 156 height 17
